Goal: Use online tool/utility

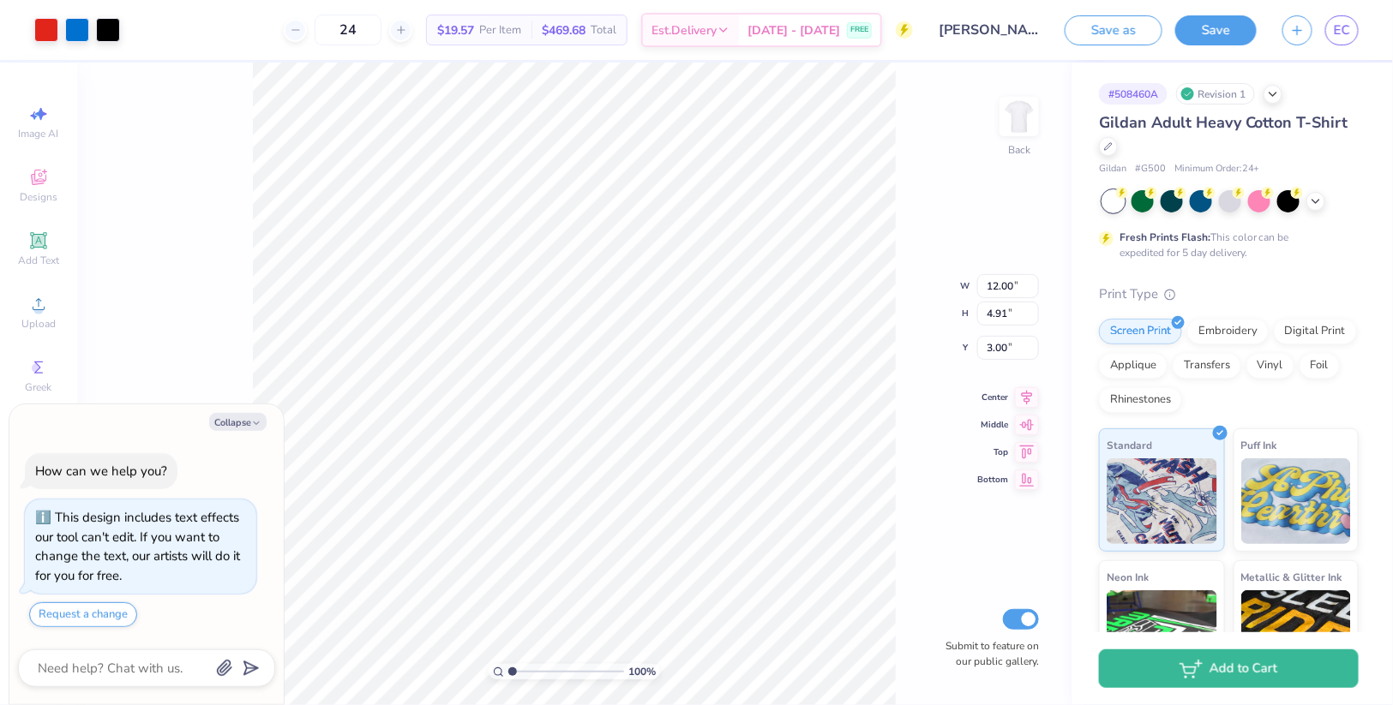
type textarea "x"
type input "8.42"
type input "3.45"
type textarea "x"
type input "4.04"
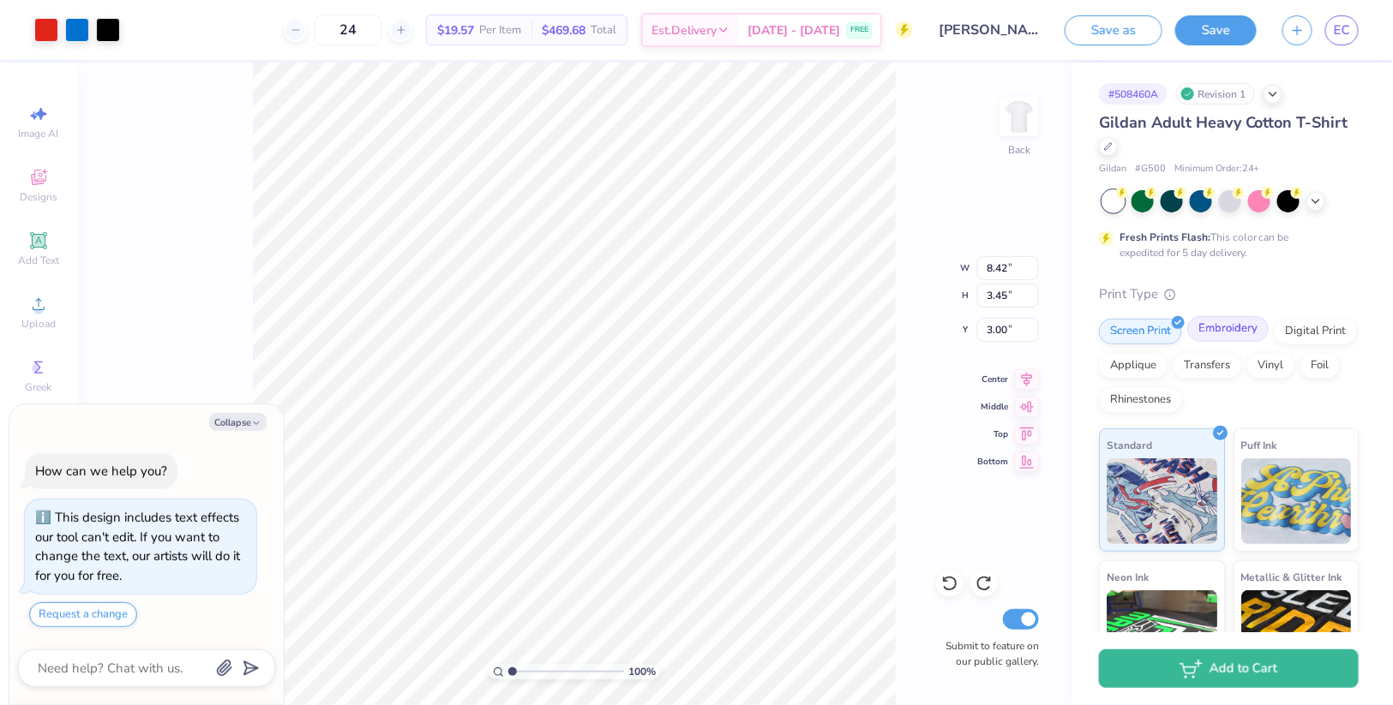
click at [1256, 329] on div "Embroidery" at bounding box center [1227, 329] width 81 height 26
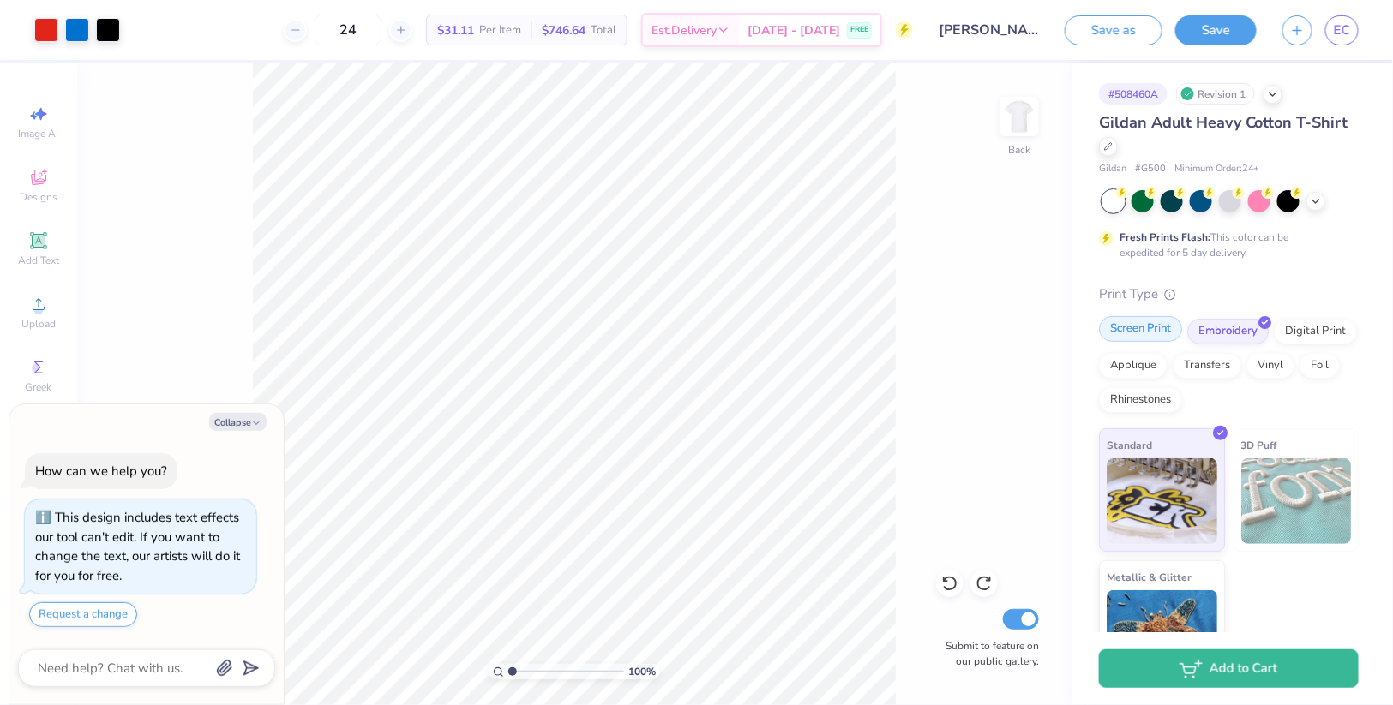
click at [1158, 330] on div "Screen Print" at bounding box center [1140, 329] width 83 height 26
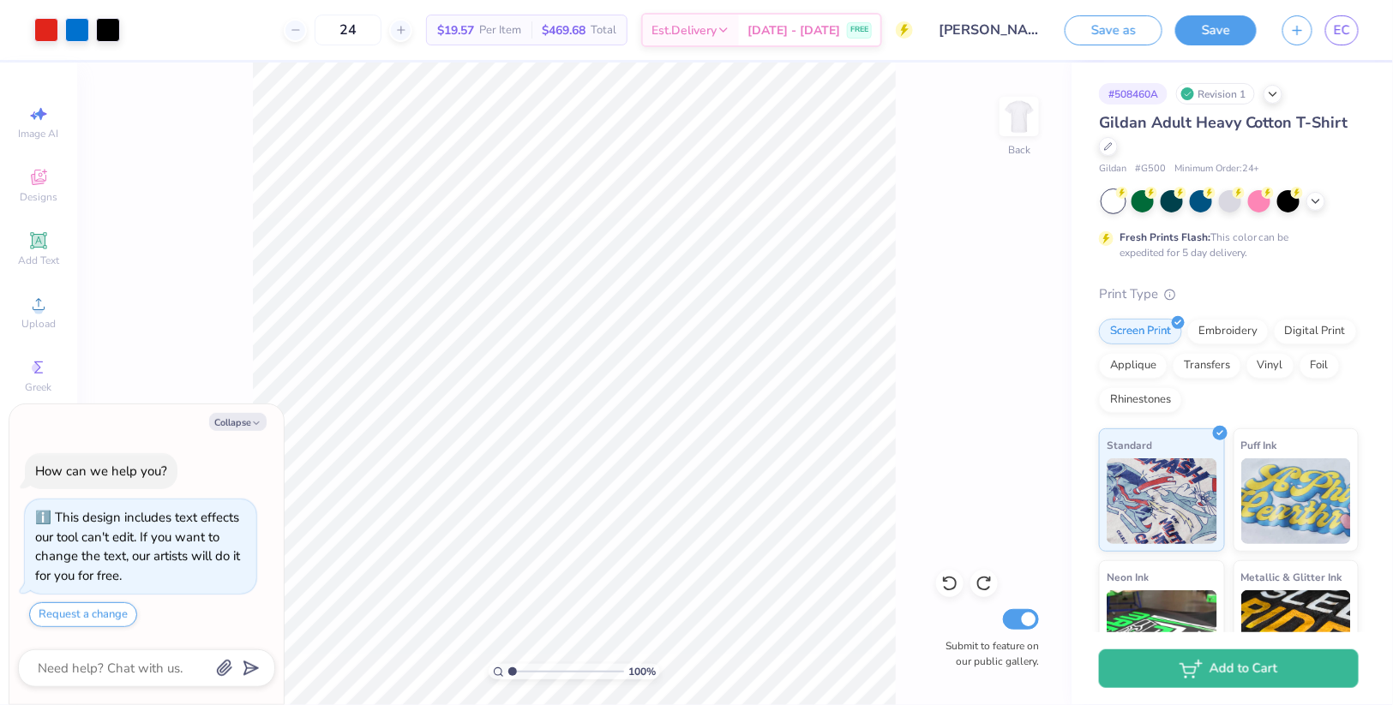
click at [1226, 45] on div "Save as Save EC" at bounding box center [1228, 30] width 328 height 60
click at [1218, 20] on button "Save" at bounding box center [1215, 28] width 81 height 30
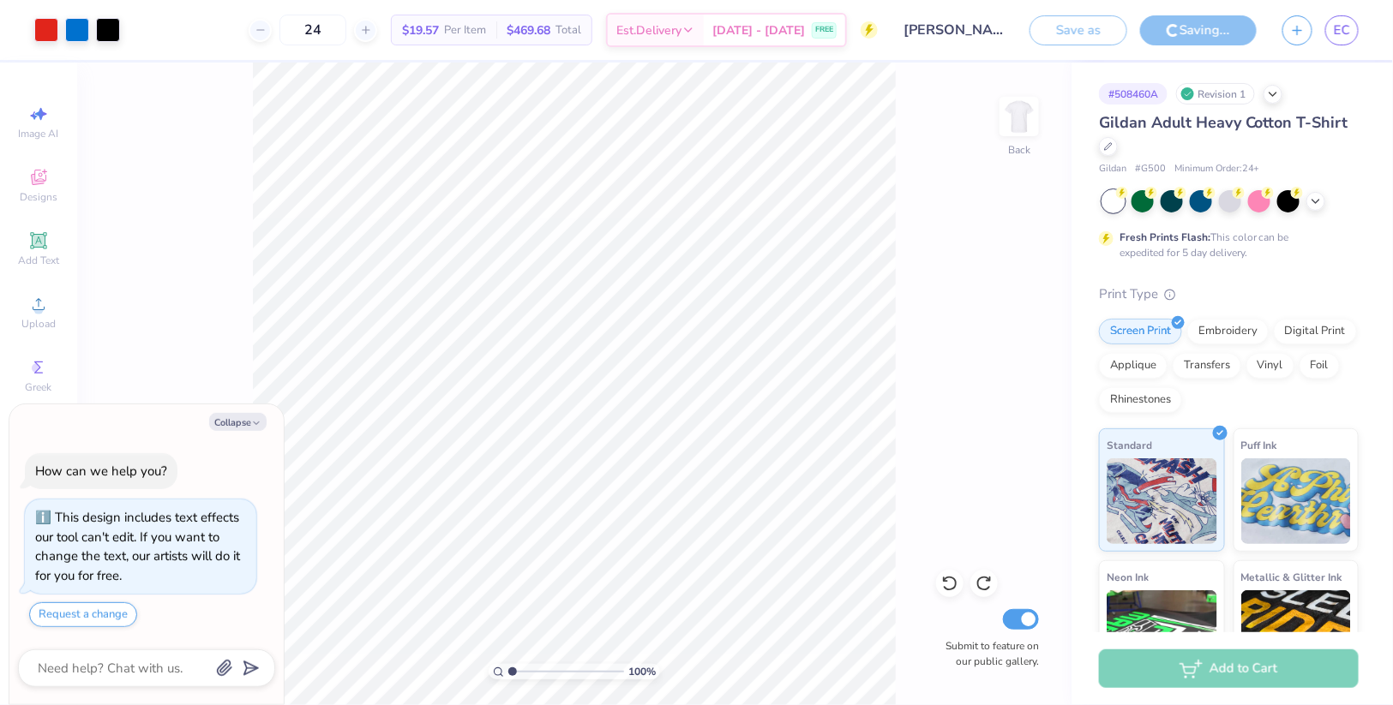
type textarea "x"
